Goal: Information Seeking & Learning: Learn about a topic

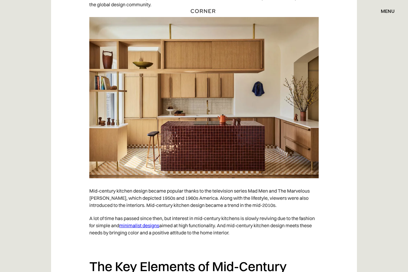
scroll to position [481, 0]
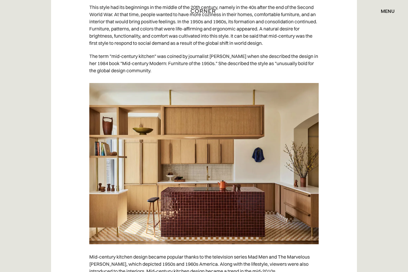
click at [274, 174] on img at bounding box center [203, 163] width 229 height 161
click at [282, 174] on img at bounding box center [203, 163] width 229 height 161
click at [280, 175] on img at bounding box center [203, 163] width 229 height 161
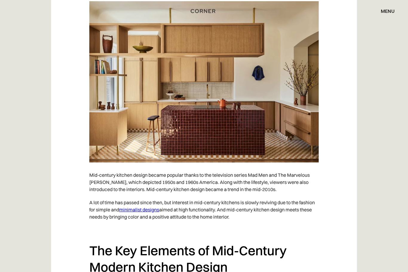
scroll to position [564, 0]
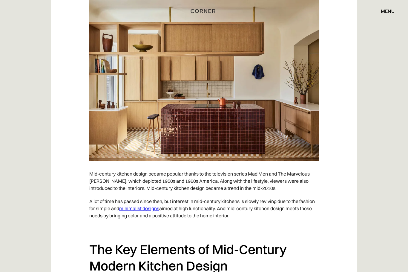
click at [143, 206] on link "minimalist designs" at bounding box center [139, 208] width 40 height 6
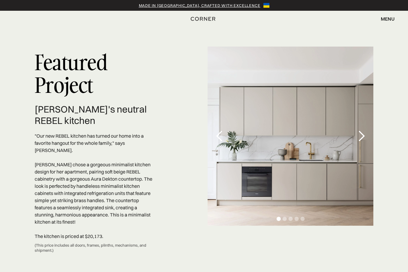
scroll to position [1804, 0]
click at [362, 142] on div "next slide" at bounding box center [361, 136] width 12 height 12
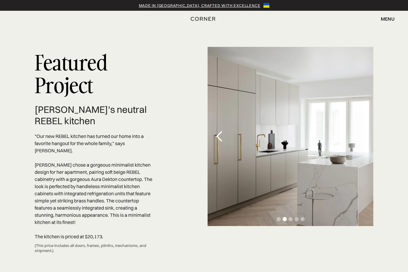
click at [221, 142] on div "previous slide" at bounding box center [219, 136] width 12 height 12
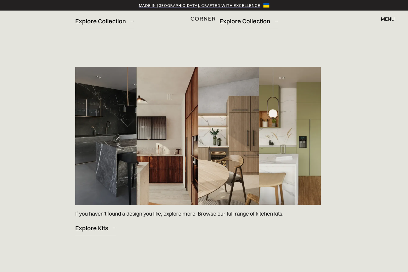
scroll to position [839, 0]
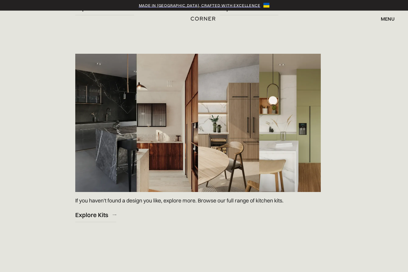
click at [92, 219] on div "Explore Kits" at bounding box center [91, 215] width 33 height 8
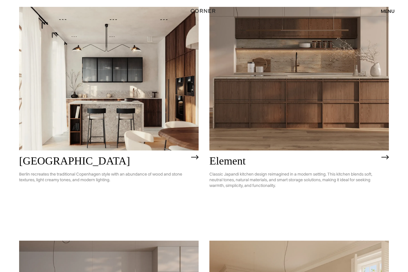
scroll to position [315, 0]
click at [382, 158] on img at bounding box center [384, 157] width 7 height 5
click at [41, 159] on h2 "Berlin" at bounding box center [103, 161] width 169 height 12
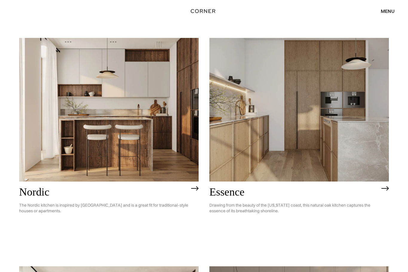
scroll to position [55, 0]
click at [235, 197] on h2 "Essence" at bounding box center [293, 192] width 169 height 12
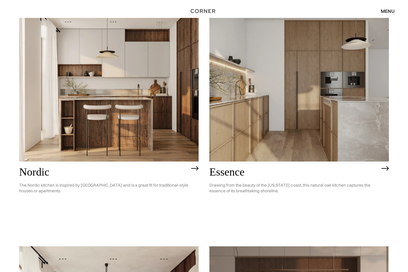
scroll to position [0, 0]
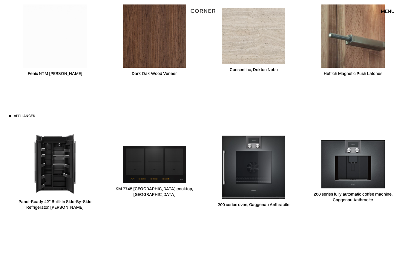
scroll to position [1890, 0]
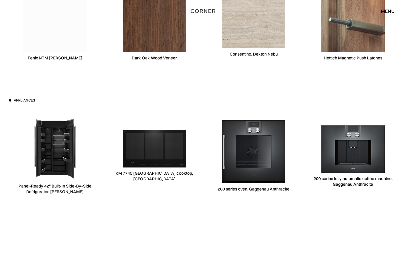
click at [367, 150] on img at bounding box center [352, 149] width 63 height 48
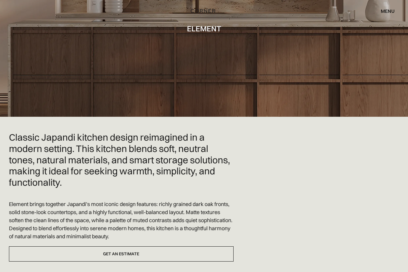
scroll to position [0, 0]
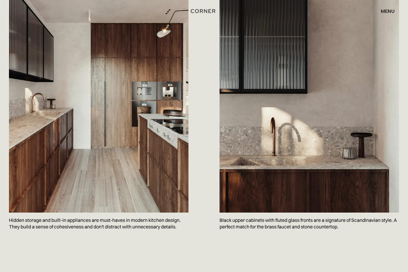
scroll to position [314, 0]
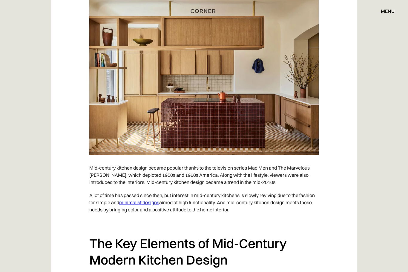
scroll to position [570, 0]
click at [285, 116] on img at bounding box center [203, 74] width 229 height 161
click at [296, 123] on img at bounding box center [203, 74] width 229 height 161
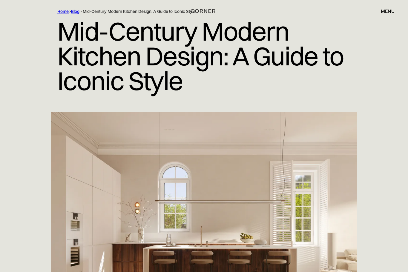
scroll to position [0, 0]
